Goal: Information Seeking & Learning: Check status

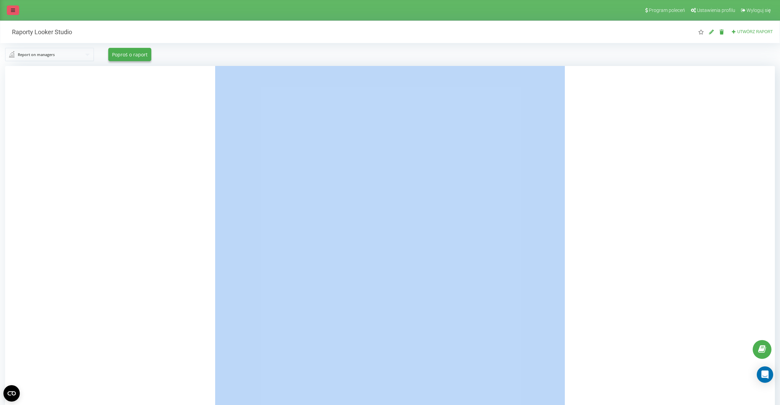
click at [15, 11] on icon at bounding box center [13, 10] width 4 height 5
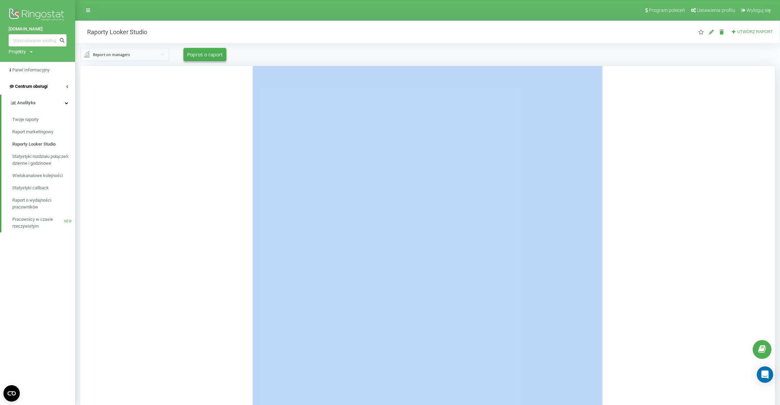
click at [47, 86] on span "Centrum obsługi" at bounding box center [31, 86] width 32 height 5
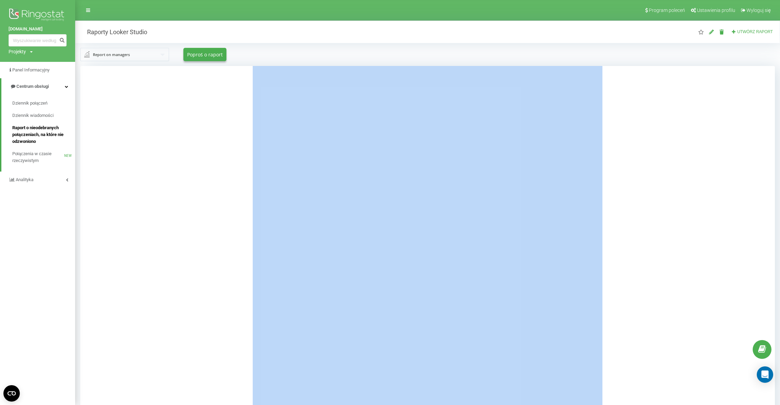
click at [37, 133] on span "Raport o nieodebranych połączeniach, na które nie odzwoniono" at bounding box center [41, 134] width 59 height 20
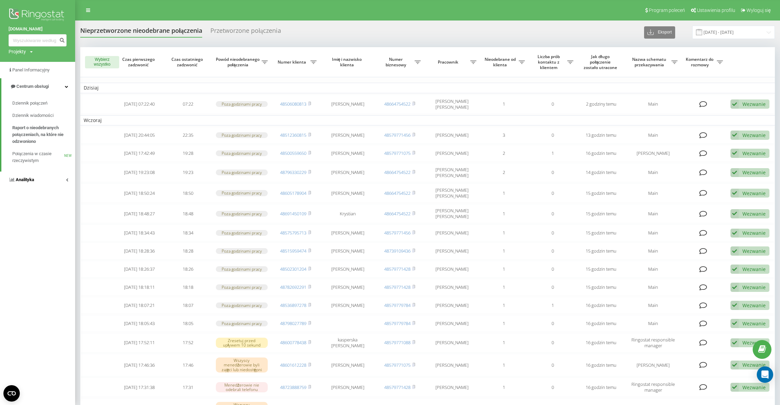
click at [53, 176] on link "Analityka" at bounding box center [37, 180] width 75 height 16
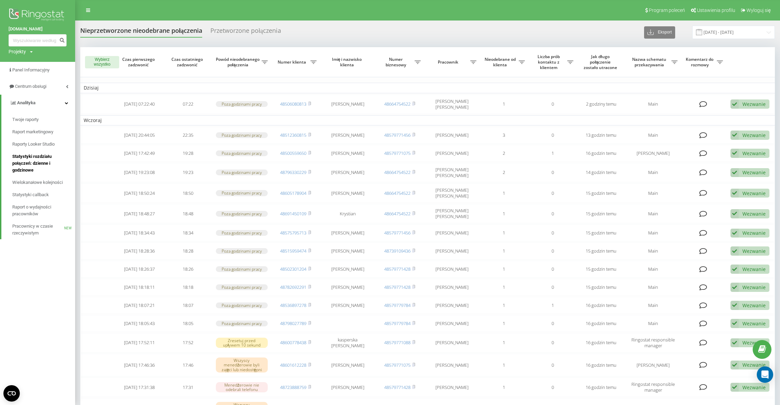
click at [40, 166] on span "Statystyki rozdziału połączeń: dzienne i godzinowe" at bounding box center [41, 163] width 59 height 20
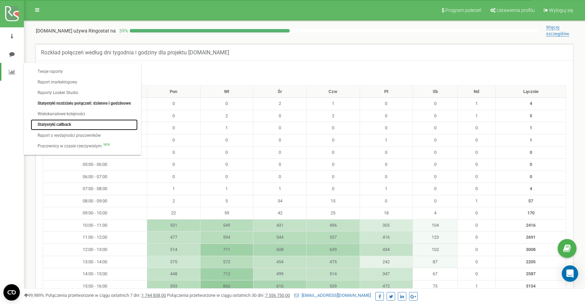
click at [57, 128] on link "Statystyki callback" at bounding box center [84, 124] width 107 height 11
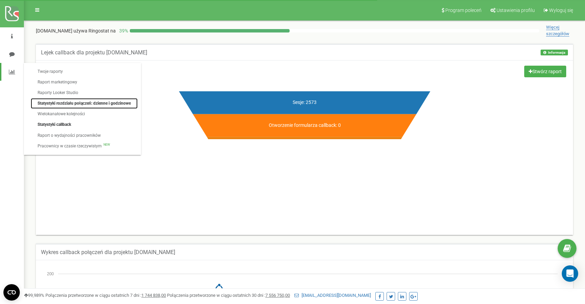
click at [52, 103] on link "Statystyki rozdziału połączeń: dzienne i godzinowe" at bounding box center [84, 103] width 107 height 11
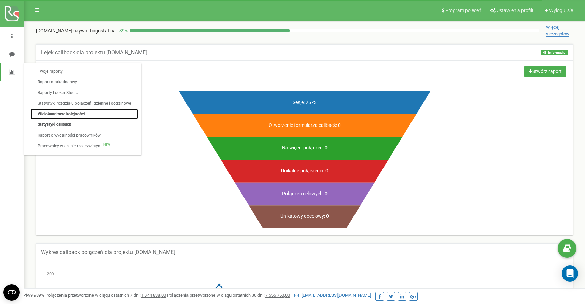
click at [69, 113] on link "Wielokanałowe kolejności" at bounding box center [84, 114] width 107 height 11
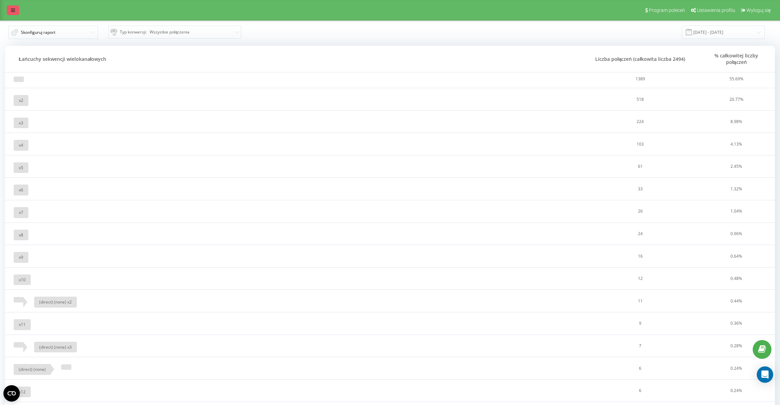
click at [14, 10] on icon at bounding box center [13, 10] width 4 height 5
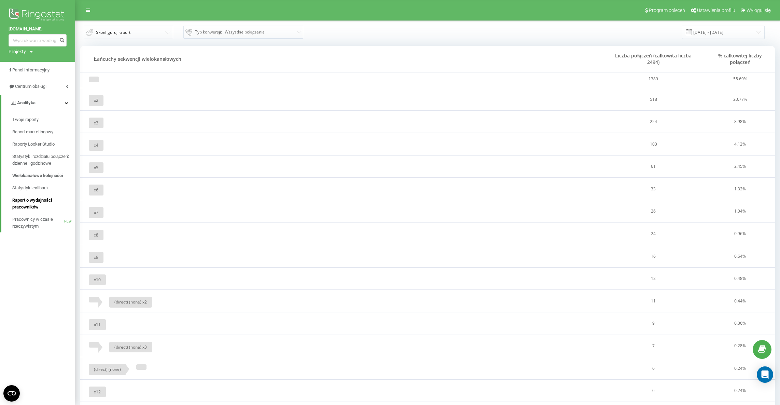
click at [44, 200] on span "Raport o wydajności pracowników" at bounding box center [41, 204] width 59 height 14
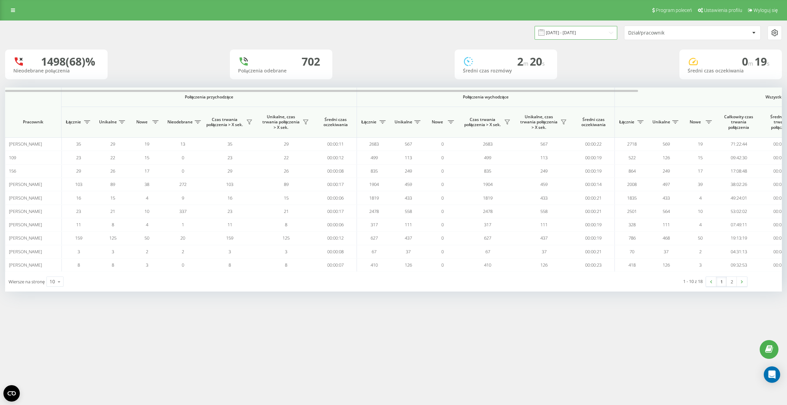
click at [590, 32] on input "[DATE] - [DATE]" at bounding box center [576, 32] width 83 height 13
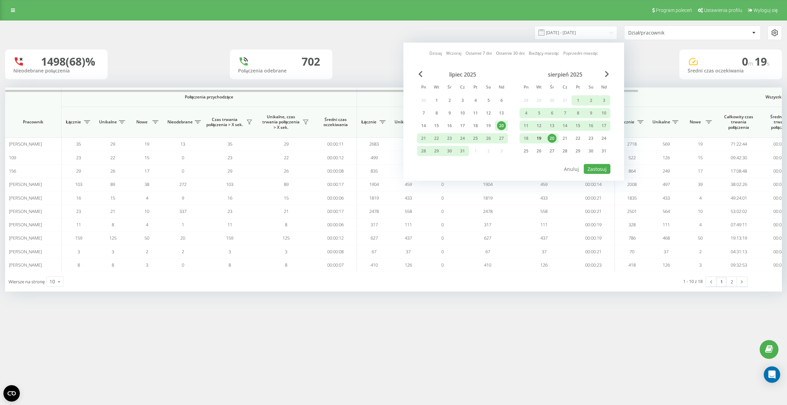
click at [540, 136] on div "19" at bounding box center [539, 138] width 9 height 9
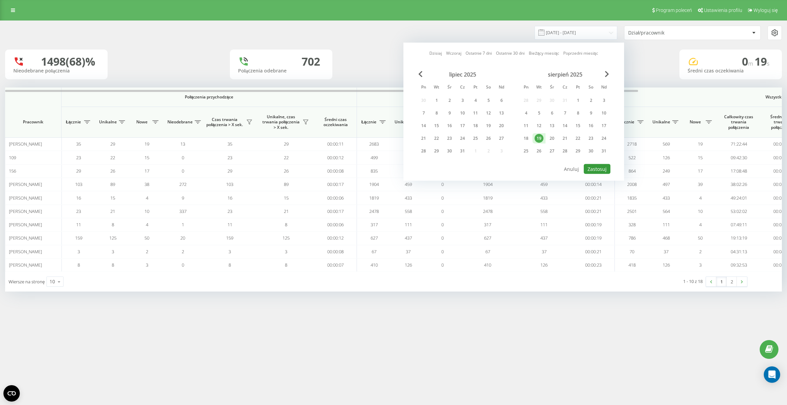
click at [598, 167] on button "Zastosuj" at bounding box center [597, 169] width 27 height 10
type input "19.08.2025 - 19.08.2025"
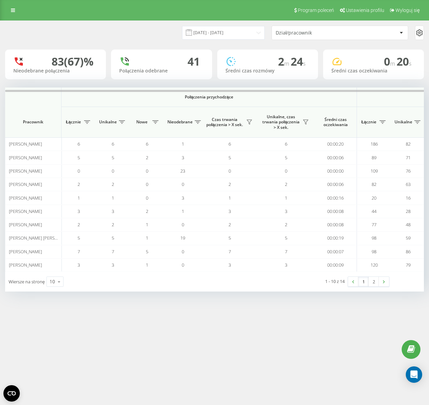
click at [158, 29] on div "19.08.2025 - 19.08.2025 Dział/pracownik" at bounding box center [214, 33] width 419 height 14
